Goal: Task Accomplishment & Management: Complete application form

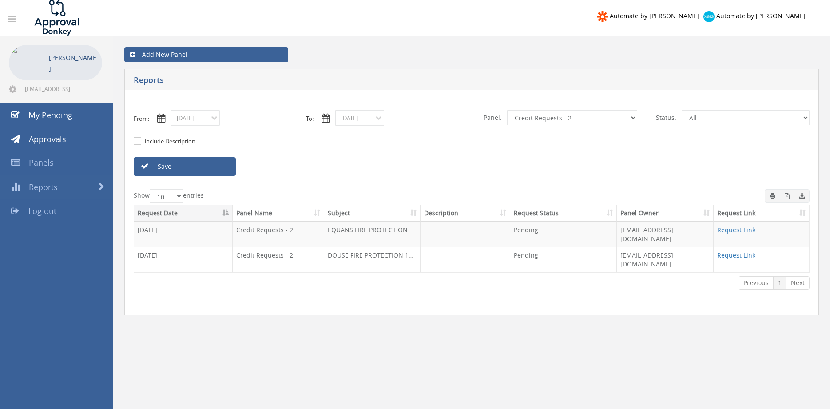
select select "number:9739"
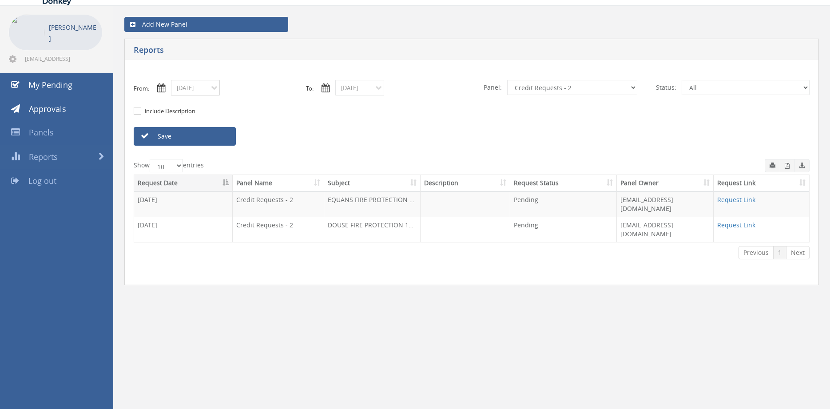
click at [209, 91] on input "09/24/2025" at bounding box center [195, 88] width 49 height 16
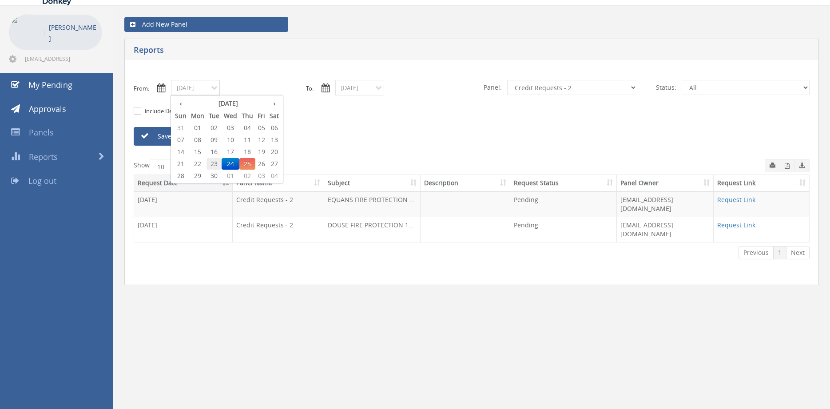
click at [215, 162] on span "23" at bounding box center [213, 164] width 15 height 12
type input "09/23/2025"
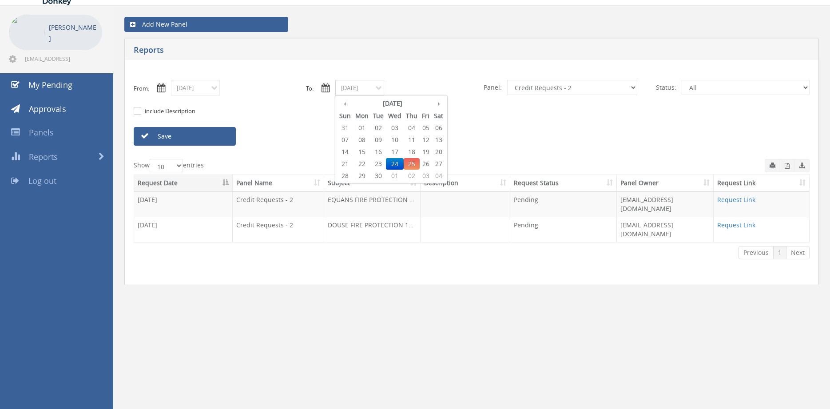
click at [356, 89] on input "09/24/2025" at bounding box center [359, 88] width 49 height 16
click at [379, 161] on span "23" at bounding box center [378, 164] width 15 height 12
type input "09/23/2025"
click at [211, 142] on link "Save" at bounding box center [185, 136] width 102 height 19
click at [727, 202] on link "Request Link" at bounding box center [736, 199] width 38 height 8
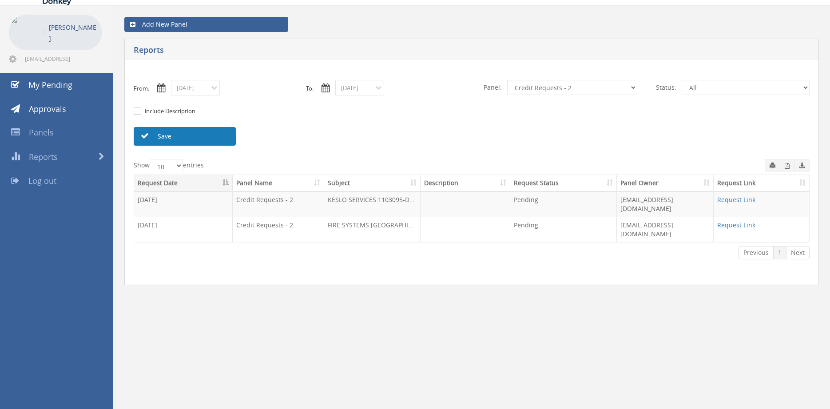
click at [189, 132] on link "Save" at bounding box center [185, 136] width 102 height 19
click at [731, 201] on link "Request Link" at bounding box center [736, 199] width 38 height 8
click at [199, 88] on input "09/23/2025" at bounding box center [195, 88] width 49 height 16
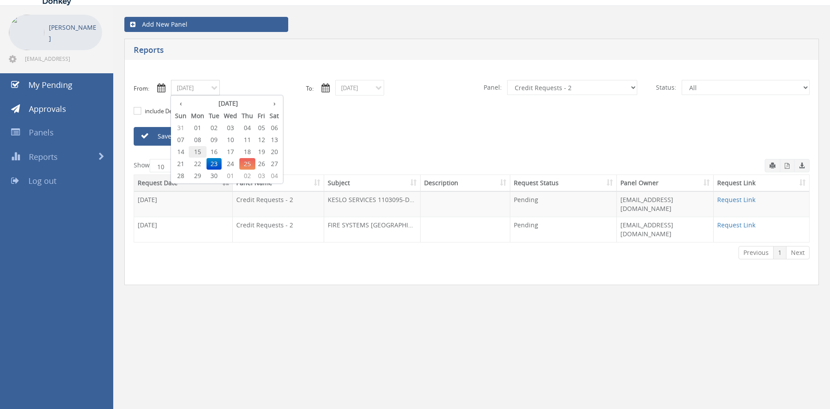
click at [197, 153] on span "15" at bounding box center [198, 152] width 18 height 12
type input "09/15/2025"
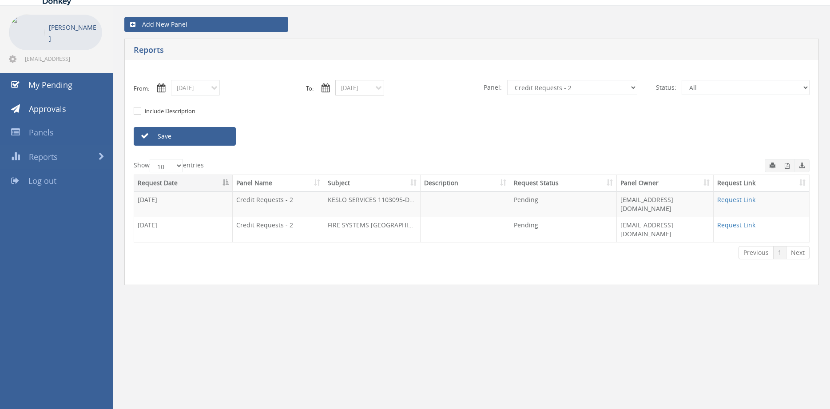
click at [365, 82] on input "09/23/2025" at bounding box center [359, 88] width 49 height 16
click at [365, 153] on span "15" at bounding box center [362, 152] width 18 height 12
type input "09/15/2025"
click at [507, 80] on select "All Alarm Credits RG - 3 NZ Utilities Cable and SAI Global NZ Alarms-1 NZ FX Pa…" at bounding box center [572, 87] width 130 height 15
select select "number:9632"
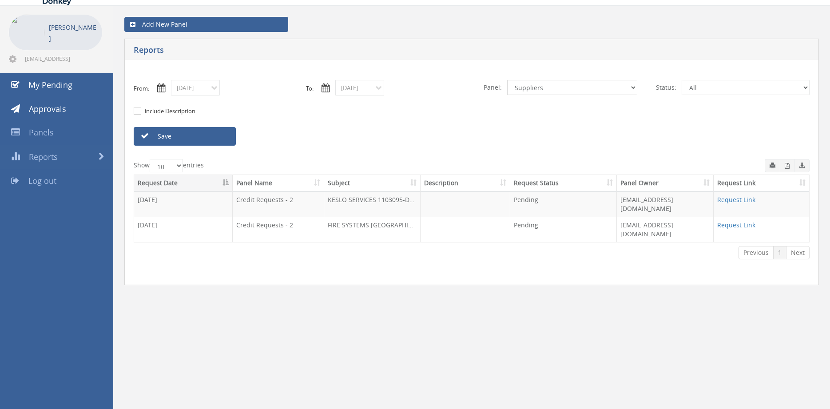
click option "Suppliers" at bounding box center [0, 0] width 0 height 0
click at [211, 137] on link "Save" at bounding box center [185, 136] width 102 height 19
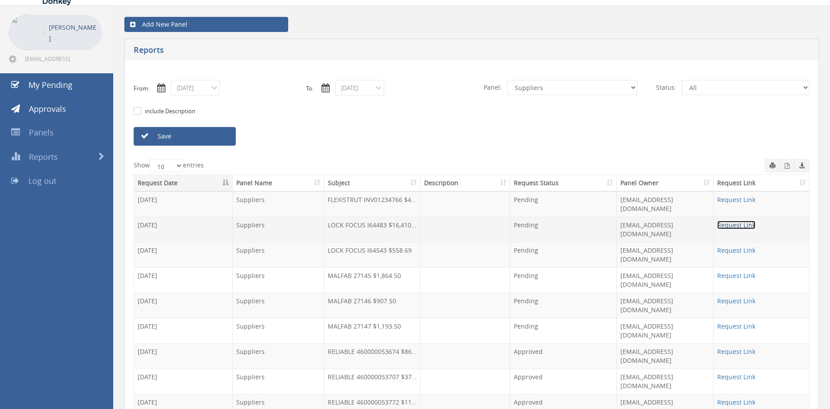
click at [737, 221] on link "Request Link" at bounding box center [736, 225] width 38 height 8
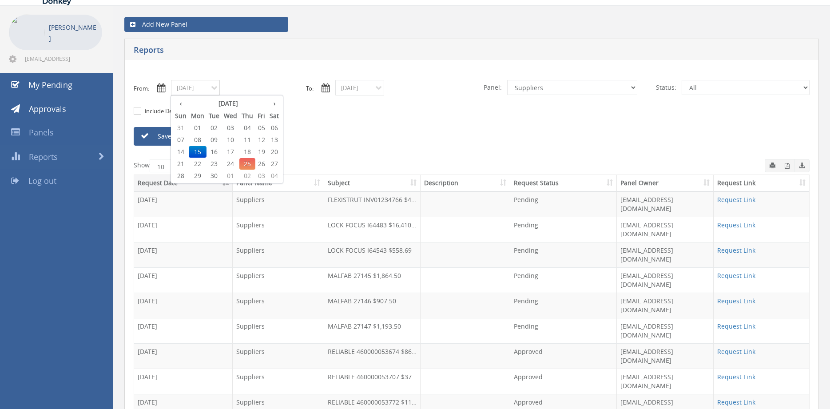
click at [200, 87] on input "09/15/2025" at bounding box center [195, 88] width 49 height 16
click at [197, 166] on span "22" at bounding box center [198, 164] width 18 height 12
type input "09/22/2025"
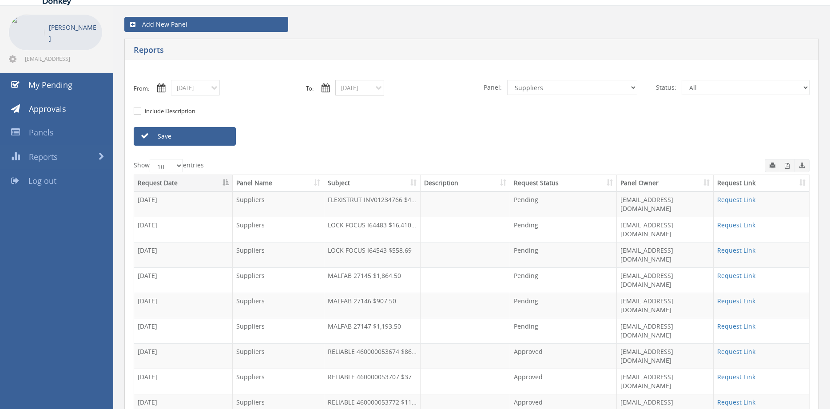
click at [359, 87] on input "09/15/2025" at bounding box center [359, 88] width 49 height 16
click at [363, 164] on span "22" at bounding box center [362, 164] width 18 height 12
type input "09/22/2025"
click at [202, 136] on link "Save" at bounding box center [185, 136] width 102 height 19
click at [733, 347] on link "Request Link" at bounding box center [736, 351] width 38 height 8
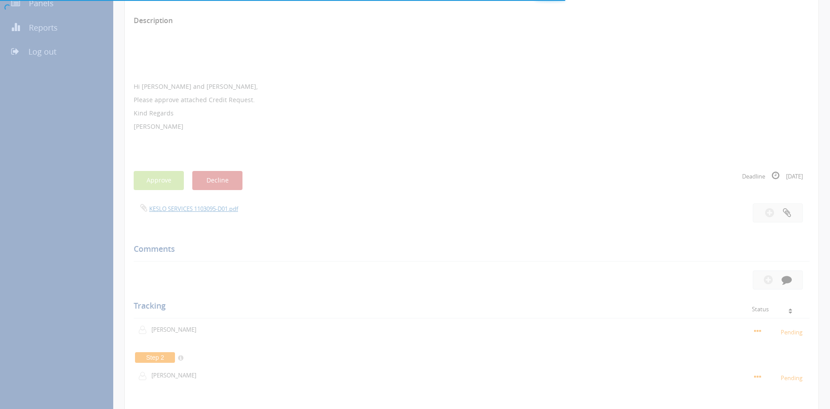
scroll to position [127, 0]
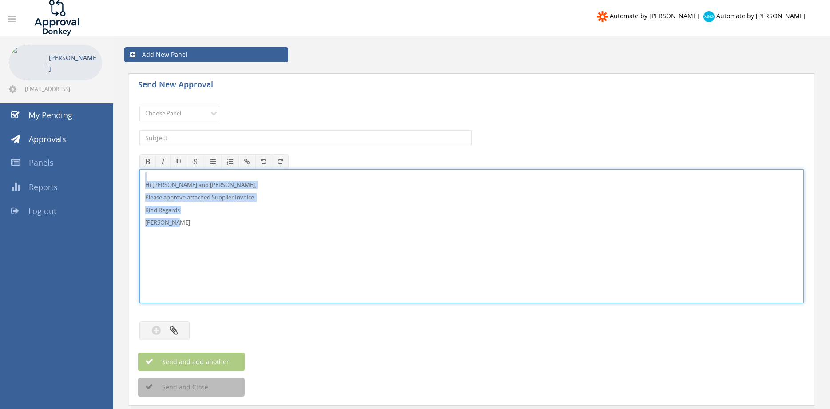
drag, startPoint x: 186, startPoint y: 229, endPoint x: 143, endPoint y: 174, distance: 68.9
click at [139, 169] on div "Hi Paul and Ben, Please approve attached Supplier Invoice. Kind Regards Pam Wal…" at bounding box center [471, 236] width 664 height 134
copy div "Hi Paul and Ben, Please approve attached Supplier Invoice. Kind Regards Pam Wal…"
click at [201, 113] on select "Choose Panel Alarm Credits RG - 3 NZ Utilities Cable and SAI Global NZ Alarms-1…" at bounding box center [179, 114] width 80 height 16
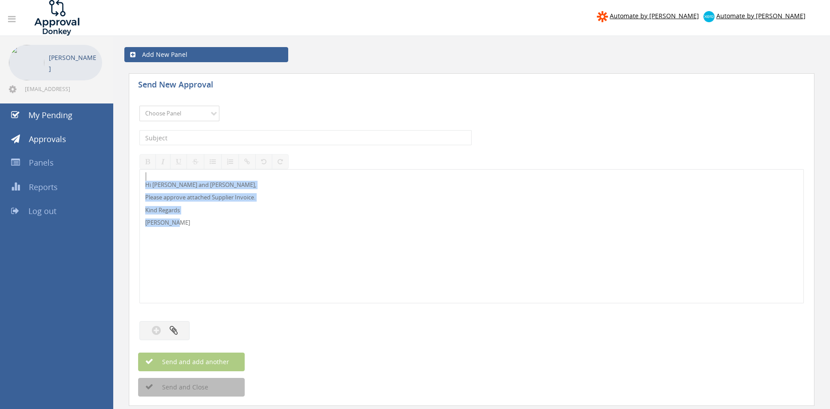
select select "9744"
click option "Flamestop Utilities" at bounding box center [0, 0] width 0 height 0
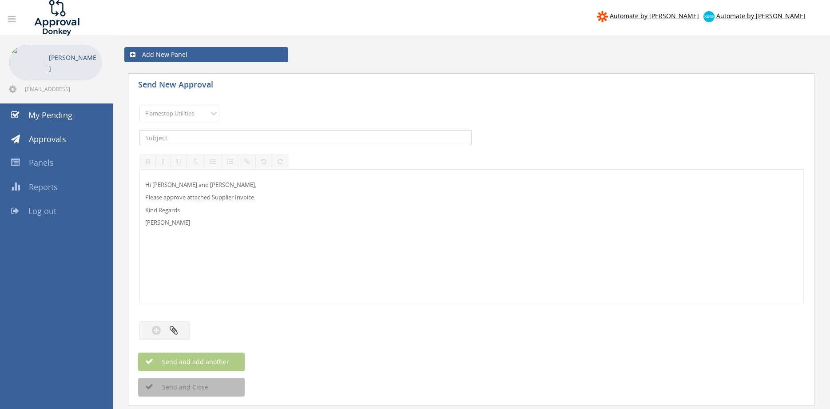
click at [263, 135] on input "text" at bounding box center [305, 137] width 332 height 15
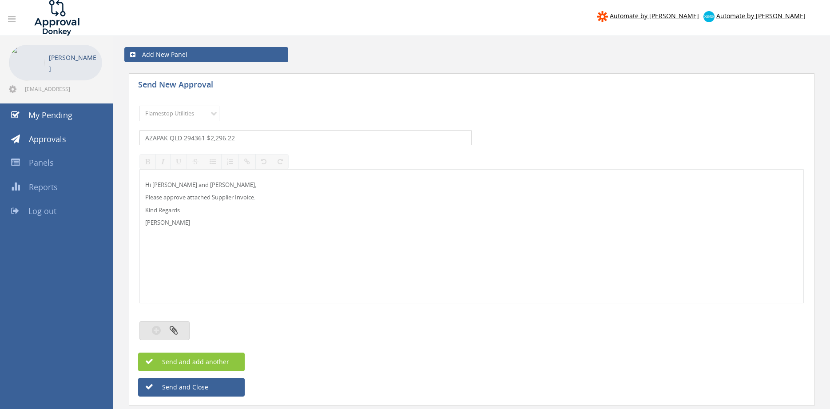
type input "AZAPAK QLD 294361 $2,296.22"
click at [178, 334] on button "button" at bounding box center [164, 330] width 50 height 19
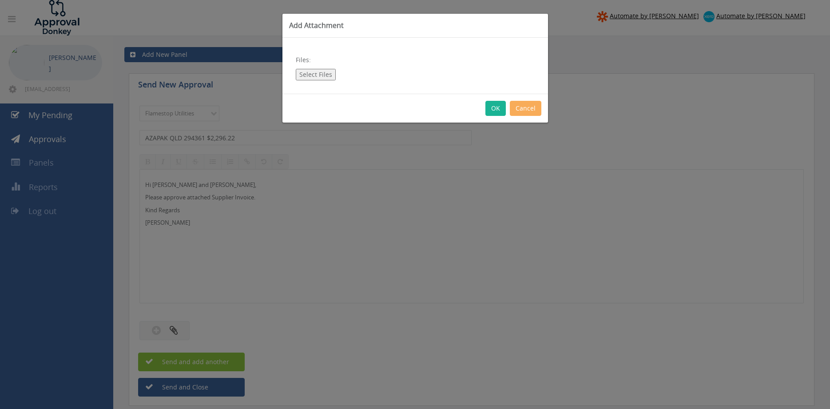
click at [329, 75] on button "Select Files" at bounding box center [316, 75] width 40 height 12
type input "C:\fakepath\AZAPAK QLD_294361-01 24.09.25.pdf"
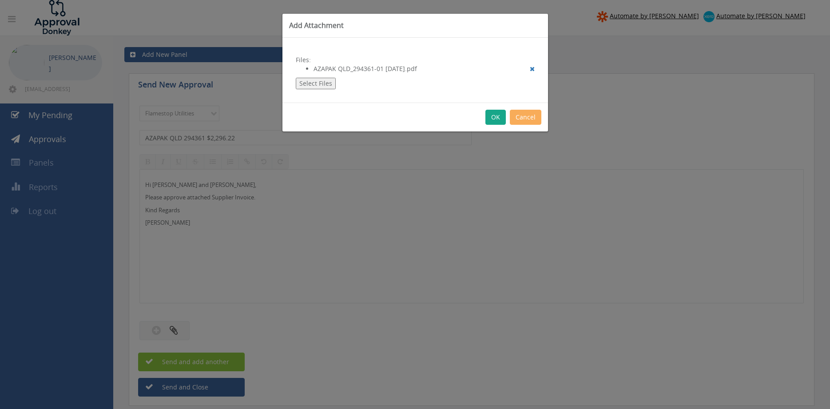
click at [495, 119] on button "OK" at bounding box center [495, 117] width 20 height 15
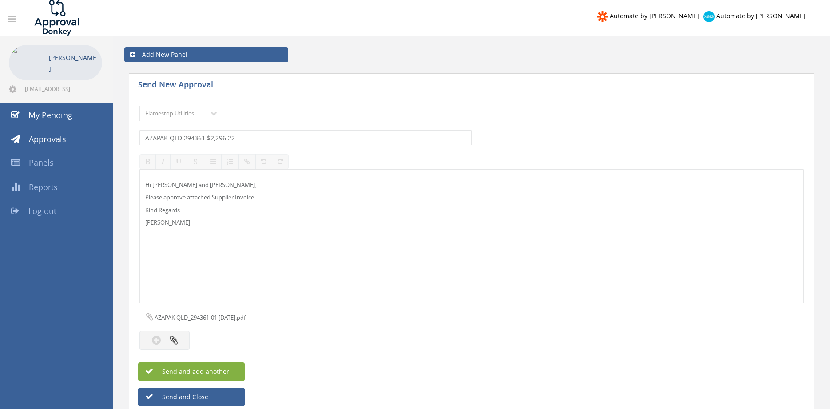
click at [236, 373] on button "Send and add another" at bounding box center [191, 371] width 107 height 19
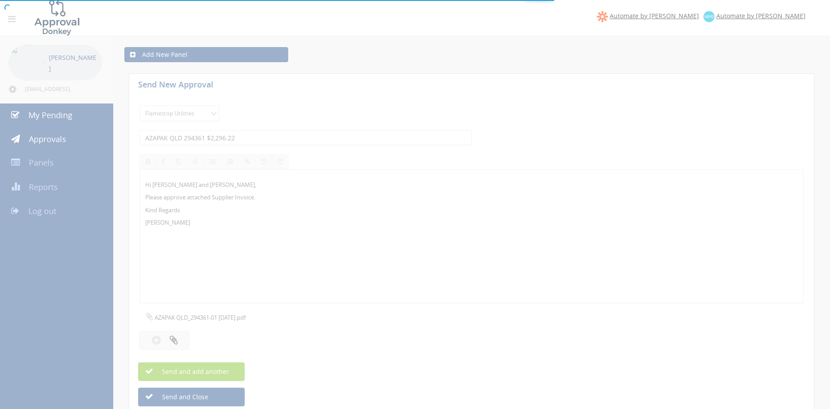
select select
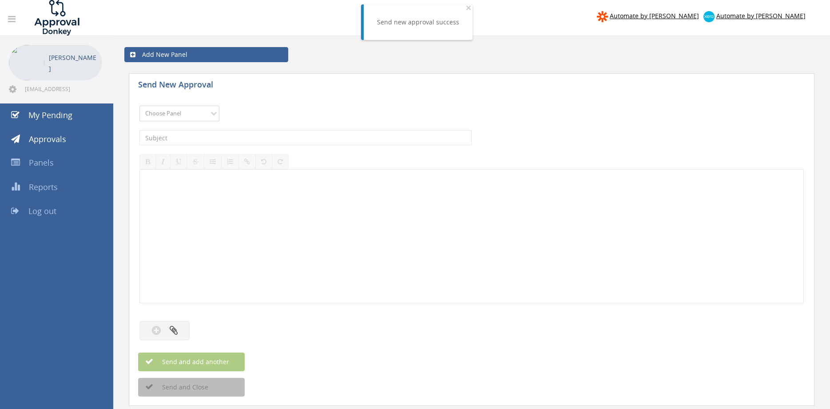
click at [139, 106] on select "Choose Panel Alarm Credits RG - 3 NZ Utilities Cable and SAI Global NZ Alarms-1…" at bounding box center [179, 114] width 80 height 16
select select "9744"
click option "Flamestop Utilities" at bounding box center [0, 0] width 0 height 0
click at [257, 135] on input "text" at bounding box center [305, 137] width 332 height 15
type input "BUNNINGS VIC 6011/01341840 $63.96"
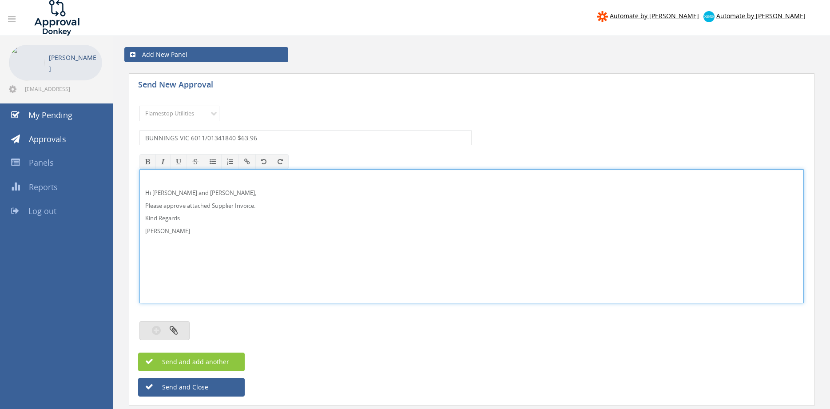
click at [186, 328] on button "button" at bounding box center [164, 330] width 50 height 19
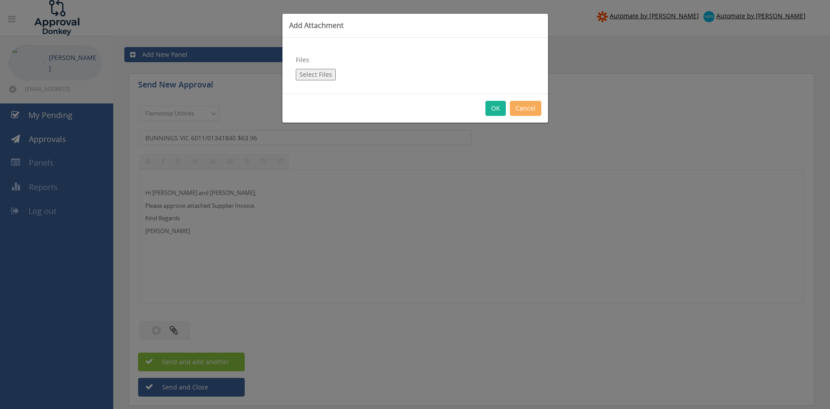
click at [309, 73] on button "Select Files" at bounding box center [316, 75] width 40 height 12
type input "C:\fakepath\BUNNINGS 6011-01341840 01.08.25.pdf"
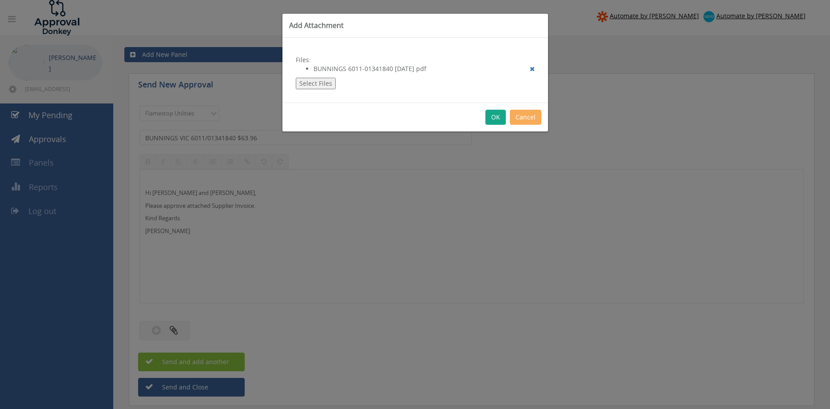
click at [495, 119] on button "OK" at bounding box center [495, 117] width 20 height 15
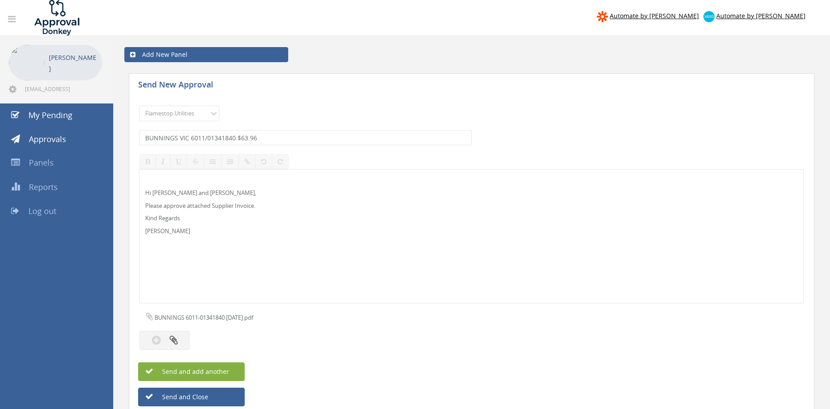
click at [234, 373] on button "Send and add another" at bounding box center [191, 371] width 107 height 19
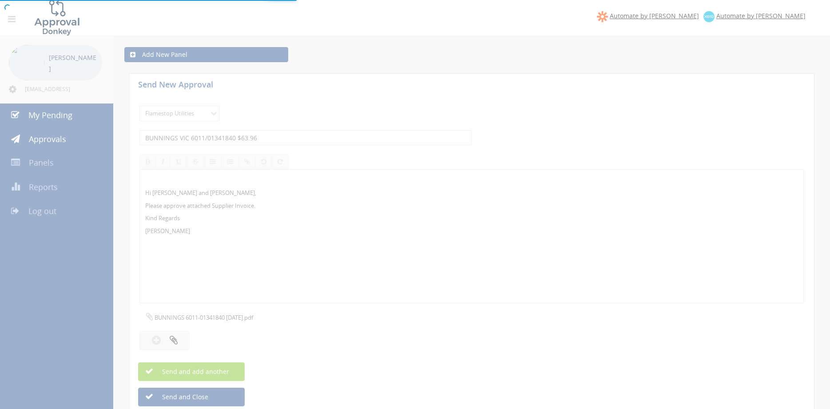
select select
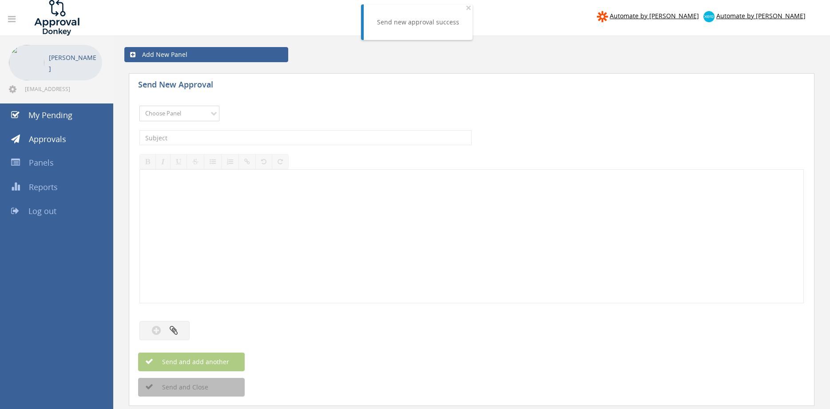
click at [139, 106] on select "Choose Panel Alarm Credits RG - 3 NZ Utilities Cable and SAI Global NZ Alarms-1…" at bounding box center [179, 114] width 80 height 16
select select "9744"
click option "Flamestop Utilities" at bounding box center [0, 0] width 0 height 0
click at [242, 134] on input "text" at bounding box center [305, 137] width 332 height 15
type input "WORMALD NAT DIST 9566333 $695.75"
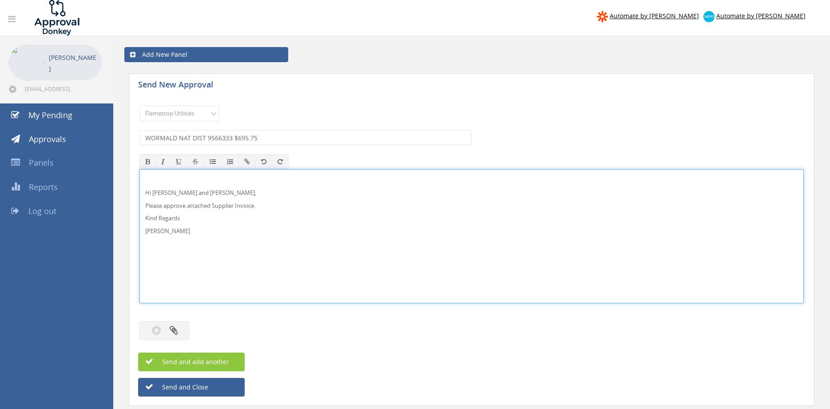
click at [176, 343] on div "Choose Panel Alarm Credits RG - 3 NZ Utilities Cable and SAI Global NZ Alarms-1…" at bounding box center [471, 222] width 664 height 242
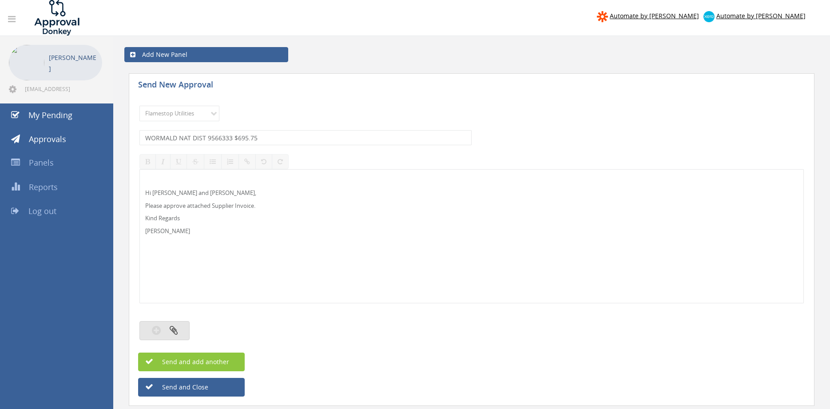
click at [176, 337] on button "button" at bounding box center [164, 330] width 50 height 19
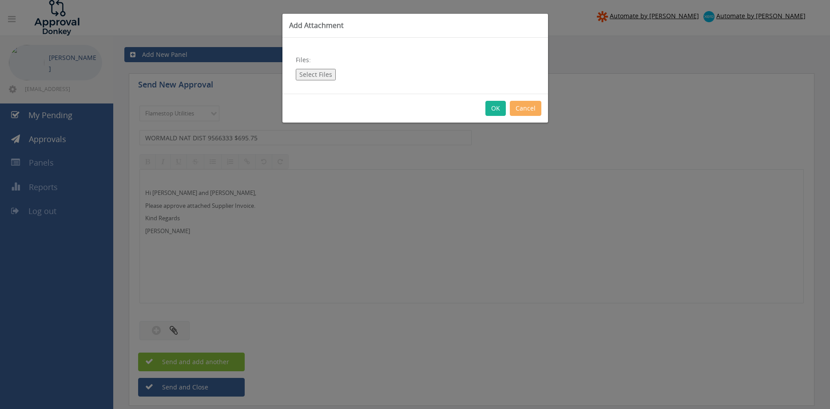
click at [312, 77] on button "Select Files" at bounding box center [316, 75] width 40 height 12
type input "C:\fakepath\WORMALD NAT DIST 9566333 24.09.25.pdf"
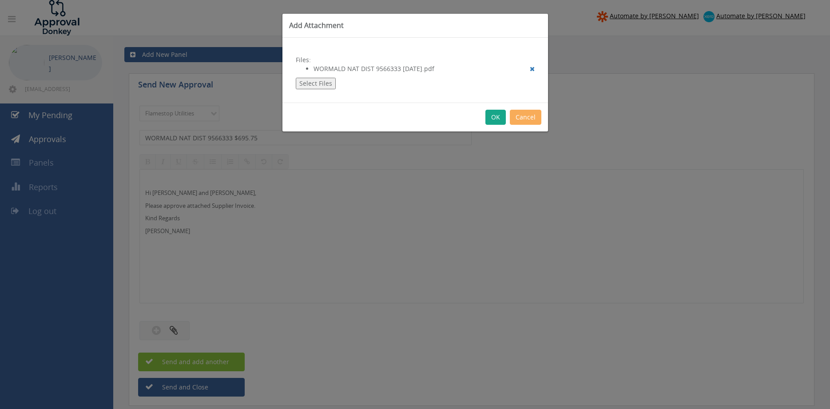
click at [495, 115] on button "OK" at bounding box center [495, 117] width 20 height 15
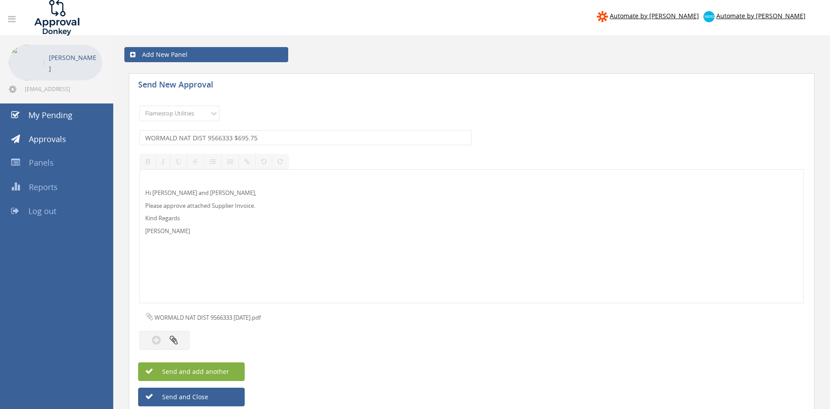
click at [222, 370] on span "Send and add another" at bounding box center [186, 371] width 86 height 8
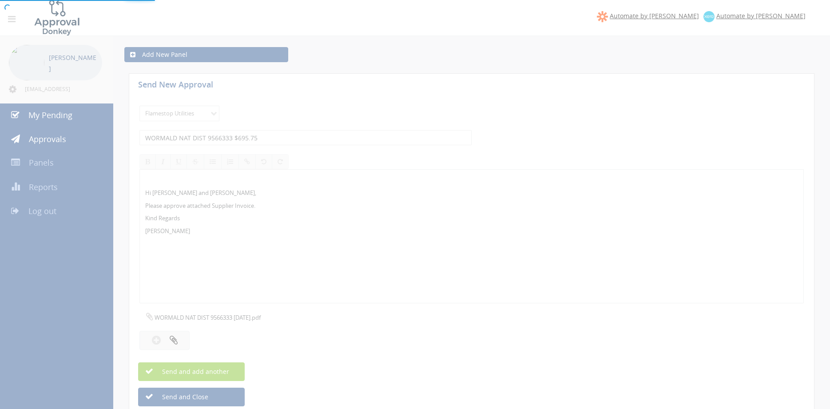
select select
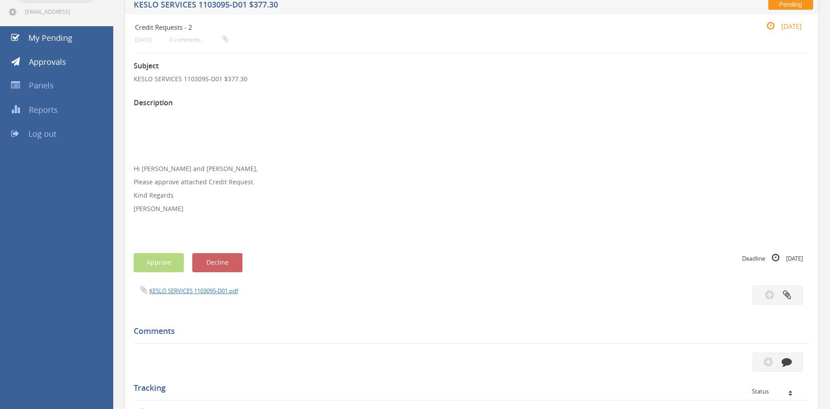
scroll to position [60, 0]
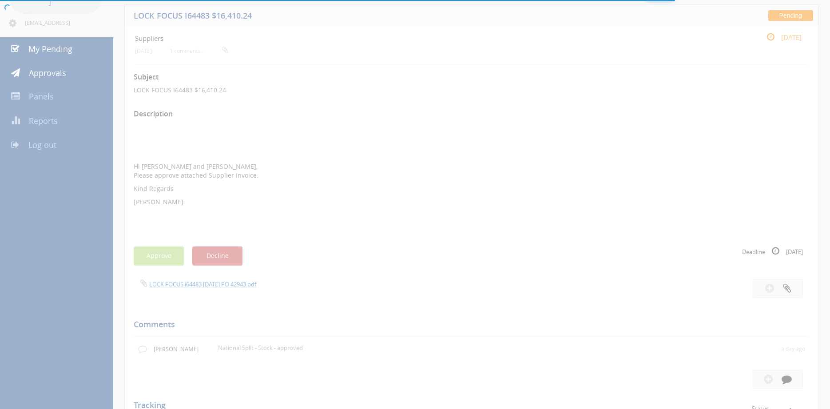
scroll to position [6, 0]
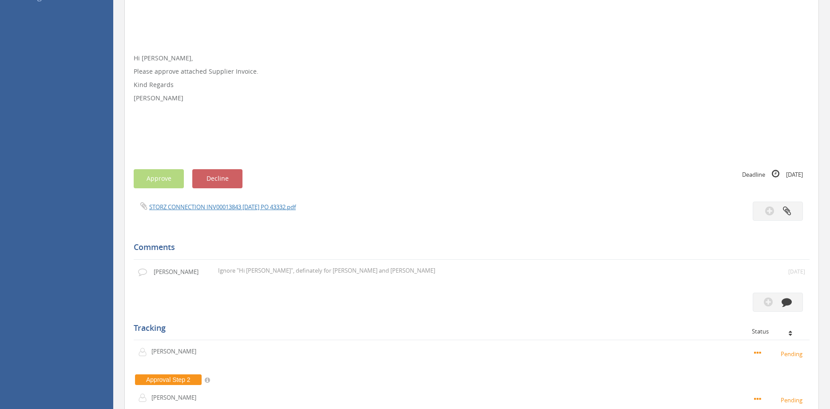
scroll to position [181, 0]
